Goal: Task Accomplishment & Management: Use online tool/utility

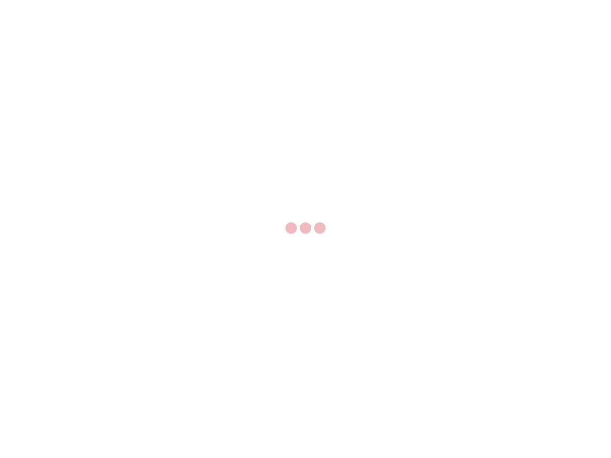
select select "US"
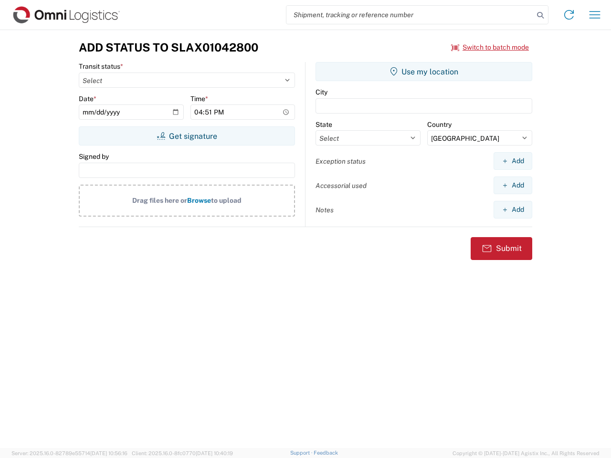
click at [410, 15] on input "search" at bounding box center [409, 15] width 247 height 18
click at [540, 15] on icon at bounding box center [540, 15] width 13 height 13
click at [569, 15] on icon at bounding box center [568, 14] width 15 height 15
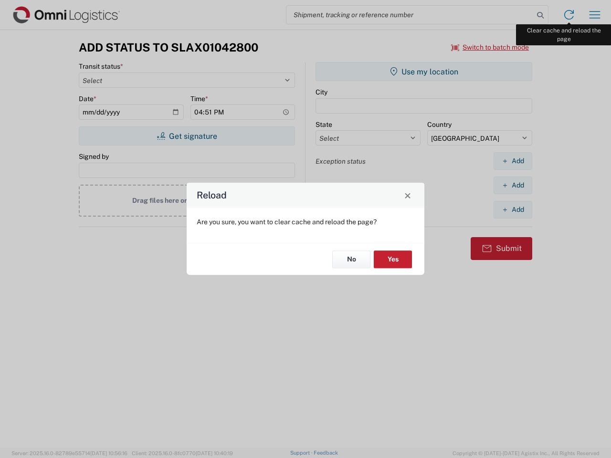
click at [595, 15] on div "Reload Are you sure, you want to clear cache and reload the page? No Yes" at bounding box center [305, 229] width 611 height 458
click at [490, 47] on div "Reload Are you sure, you want to clear cache and reload the page? No Yes" at bounding box center [305, 229] width 611 height 458
click at [187, 136] on div "Reload Are you sure, you want to clear cache and reload the page? No Yes" at bounding box center [305, 229] width 611 height 458
click at [424, 72] on div "Reload Are you sure, you want to clear cache and reload the page? No Yes" at bounding box center [305, 229] width 611 height 458
click at [513, 161] on div "Reload Are you sure, you want to clear cache and reload the page? No Yes" at bounding box center [305, 229] width 611 height 458
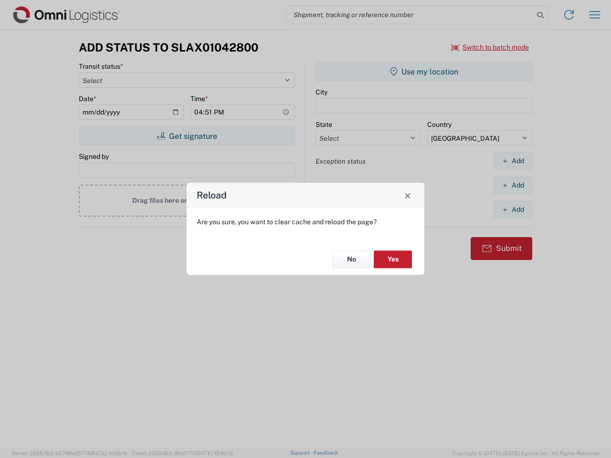
click at [513, 185] on div "Reload Are you sure, you want to clear cache and reload the page? No Yes" at bounding box center [305, 229] width 611 height 458
click at [513, 210] on div "Reload Are you sure, you want to clear cache and reload the page? No Yes" at bounding box center [305, 229] width 611 height 458
